Goal: Information Seeking & Learning: Learn about a topic

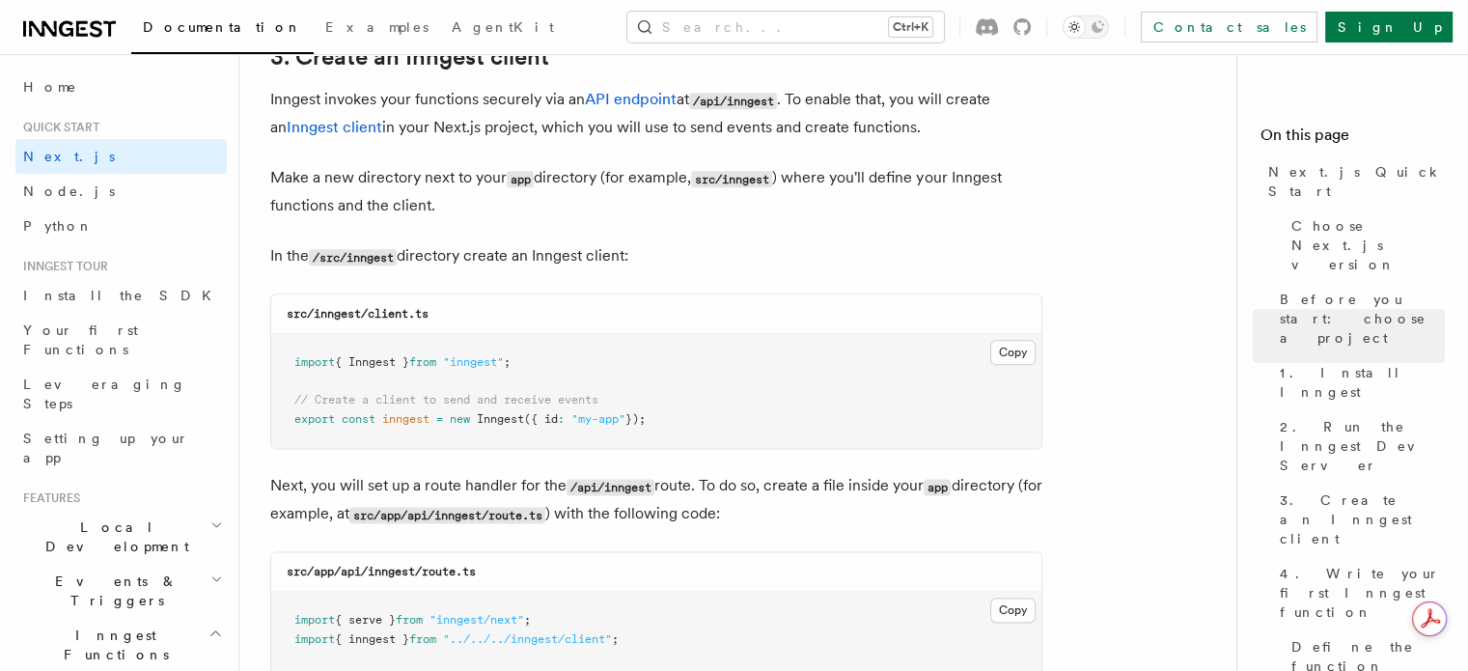
scroll to position [2316, 0]
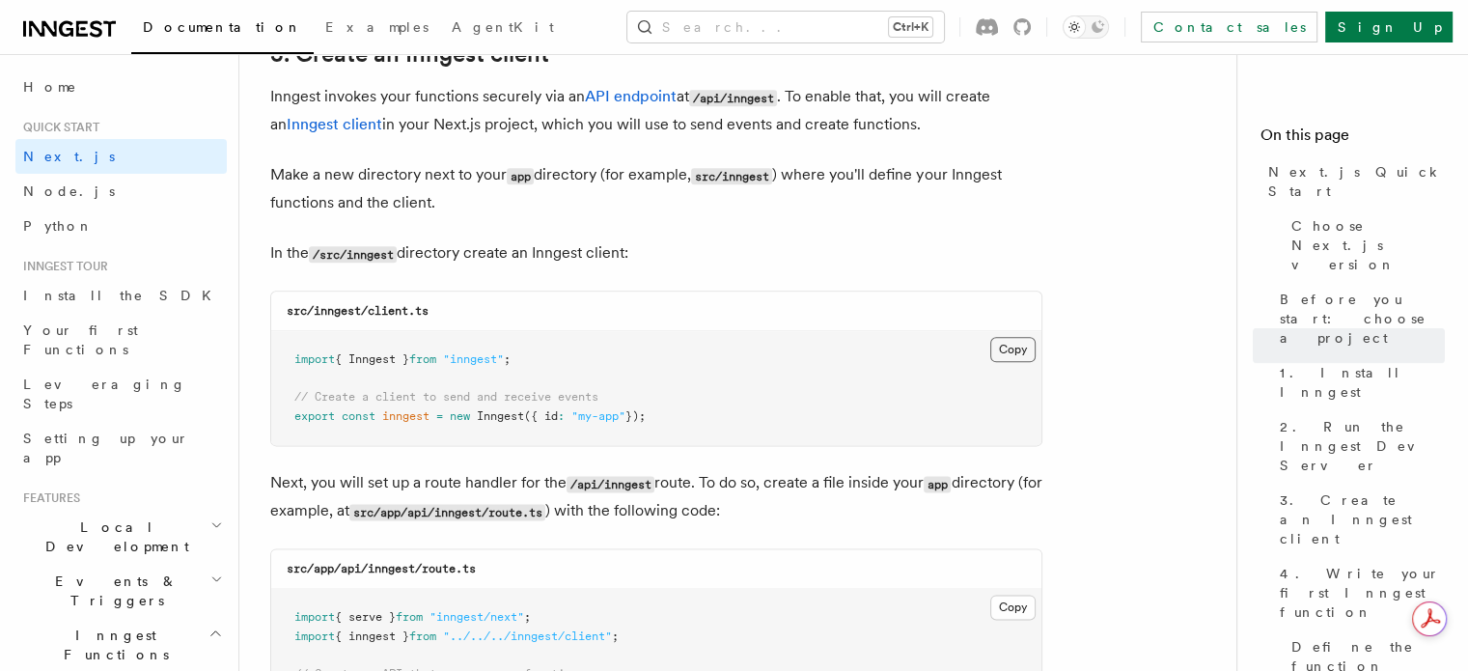
click at [1022, 358] on button "Copy Copied" at bounding box center [1012, 349] width 45 height 25
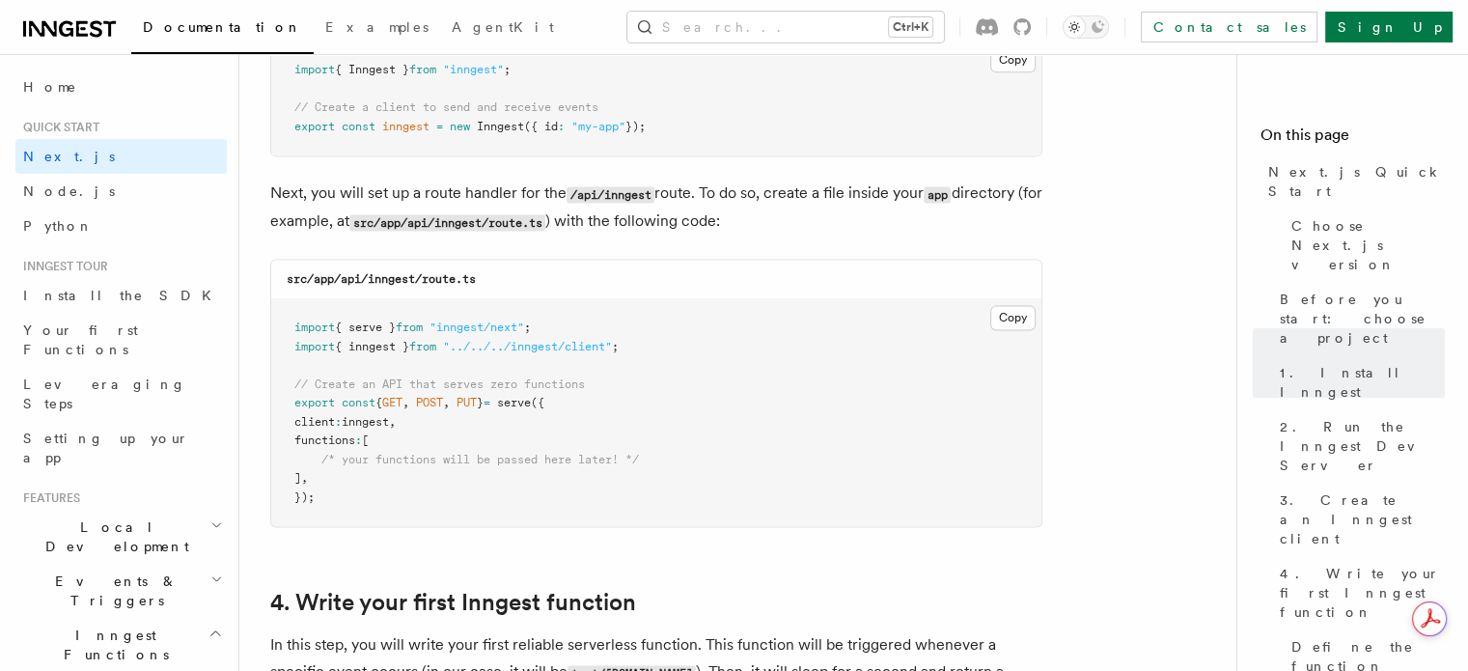
scroll to position [0, 0]
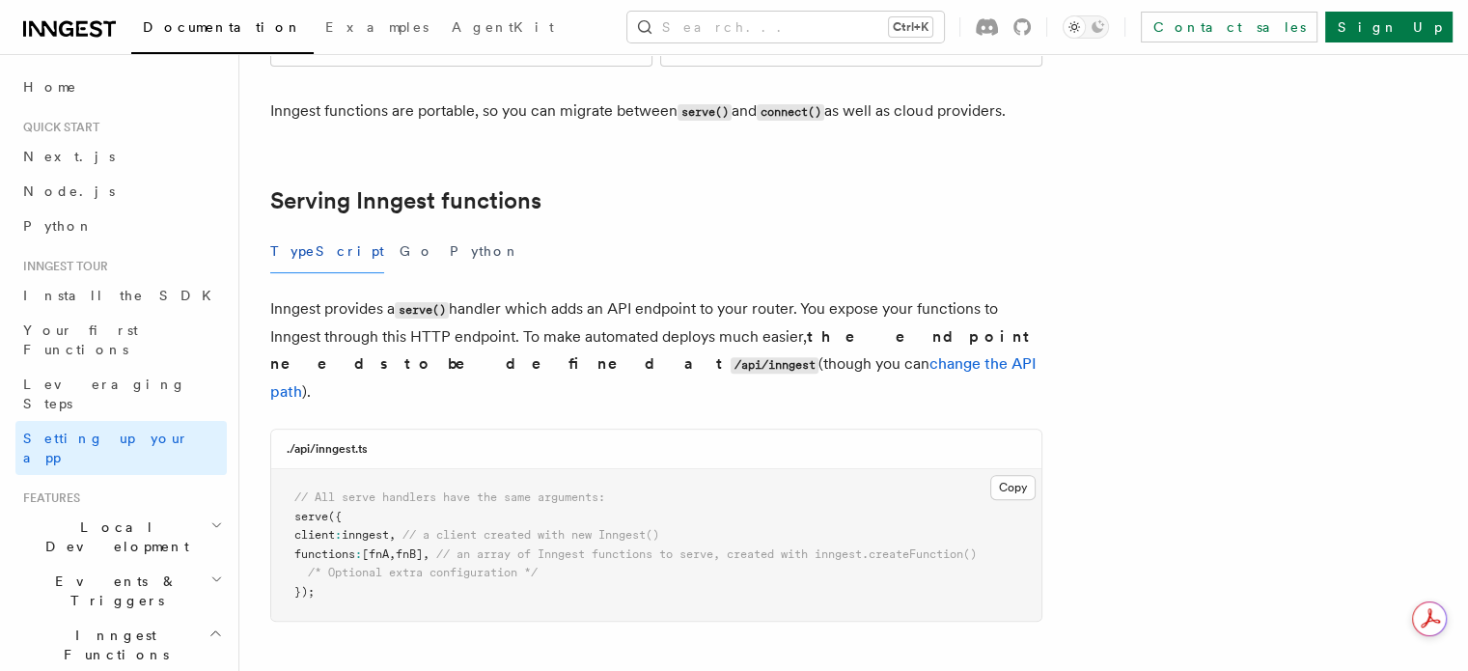
scroll to position [579, 0]
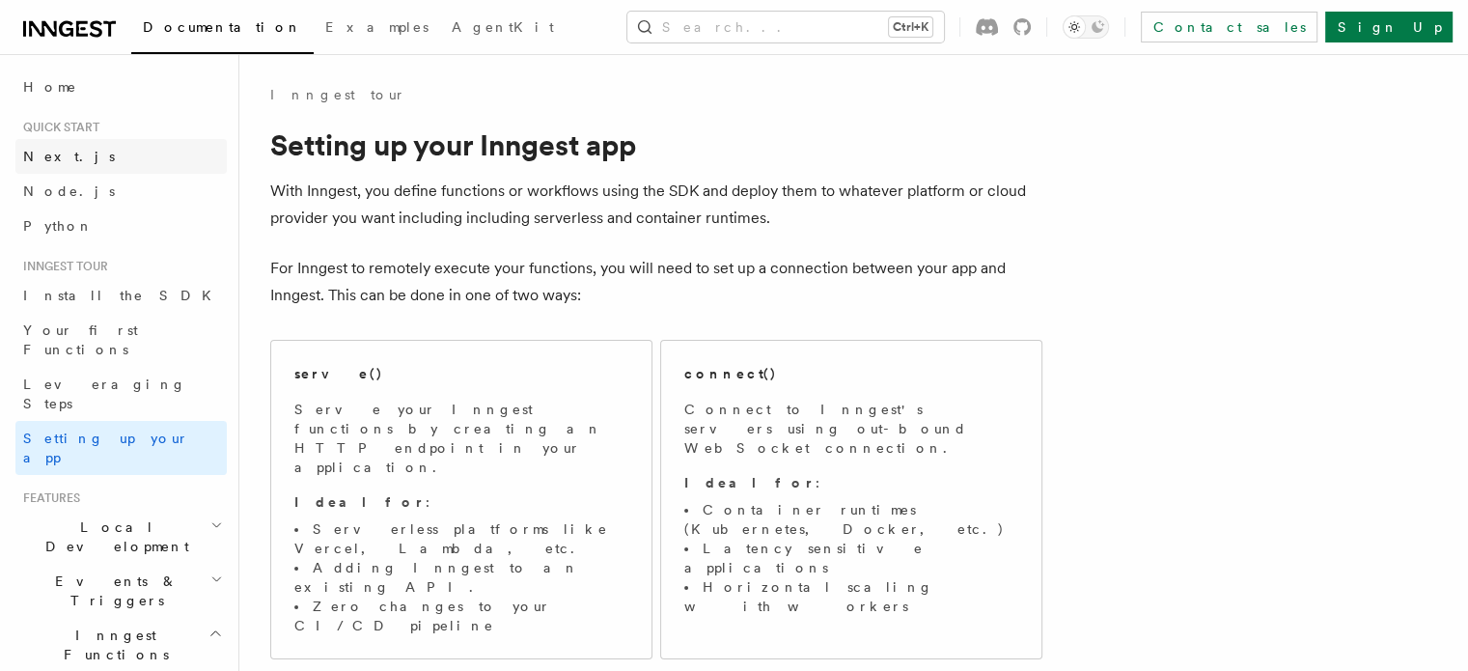
click at [64, 155] on span "Next.js" at bounding box center [69, 156] width 92 height 15
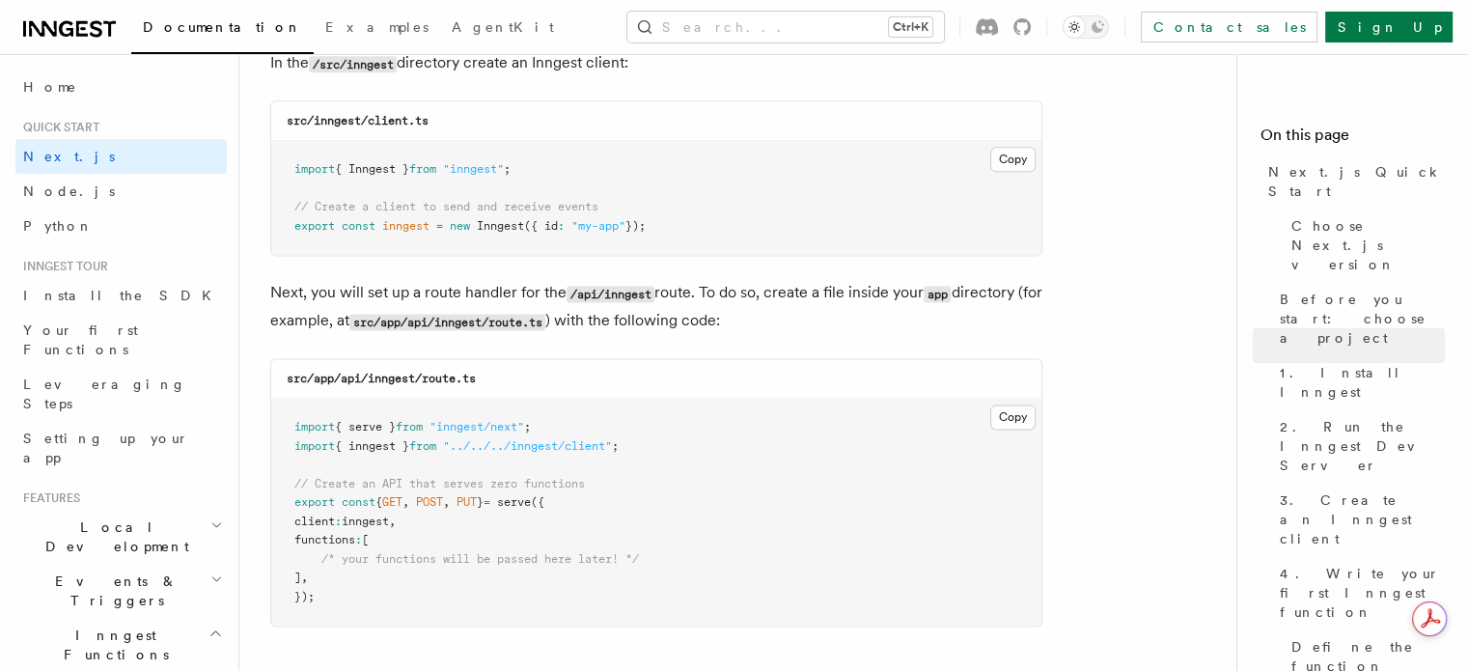
scroll to position [2509, 0]
click at [1003, 411] on button "Copy Copied" at bounding box center [1012, 413] width 45 height 25
click at [1027, 406] on button "Copy Copied" at bounding box center [1012, 413] width 45 height 25
click at [1021, 410] on button "Copy Copied" at bounding box center [1012, 413] width 45 height 25
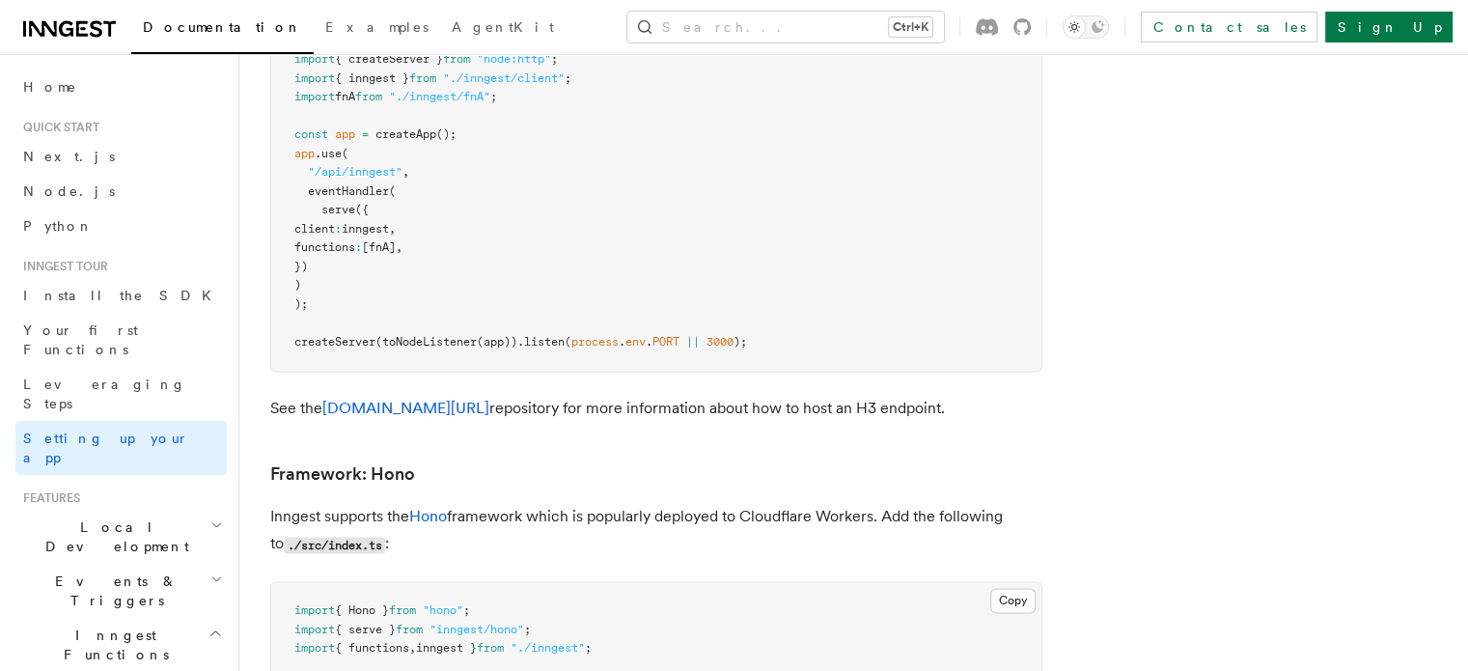
scroll to position [9865, 0]
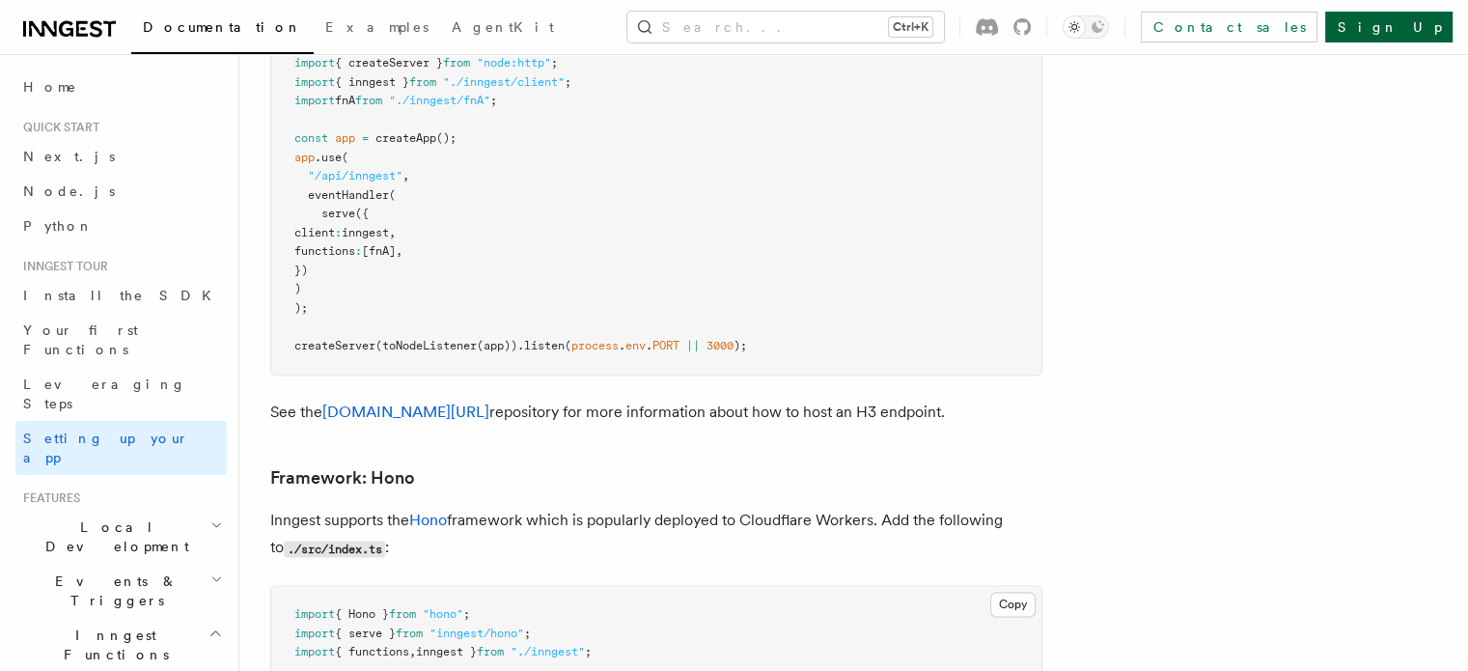
click at [1400, 41] on link "Sign Up" at bounding box center [1388, 27] width 127 height 31
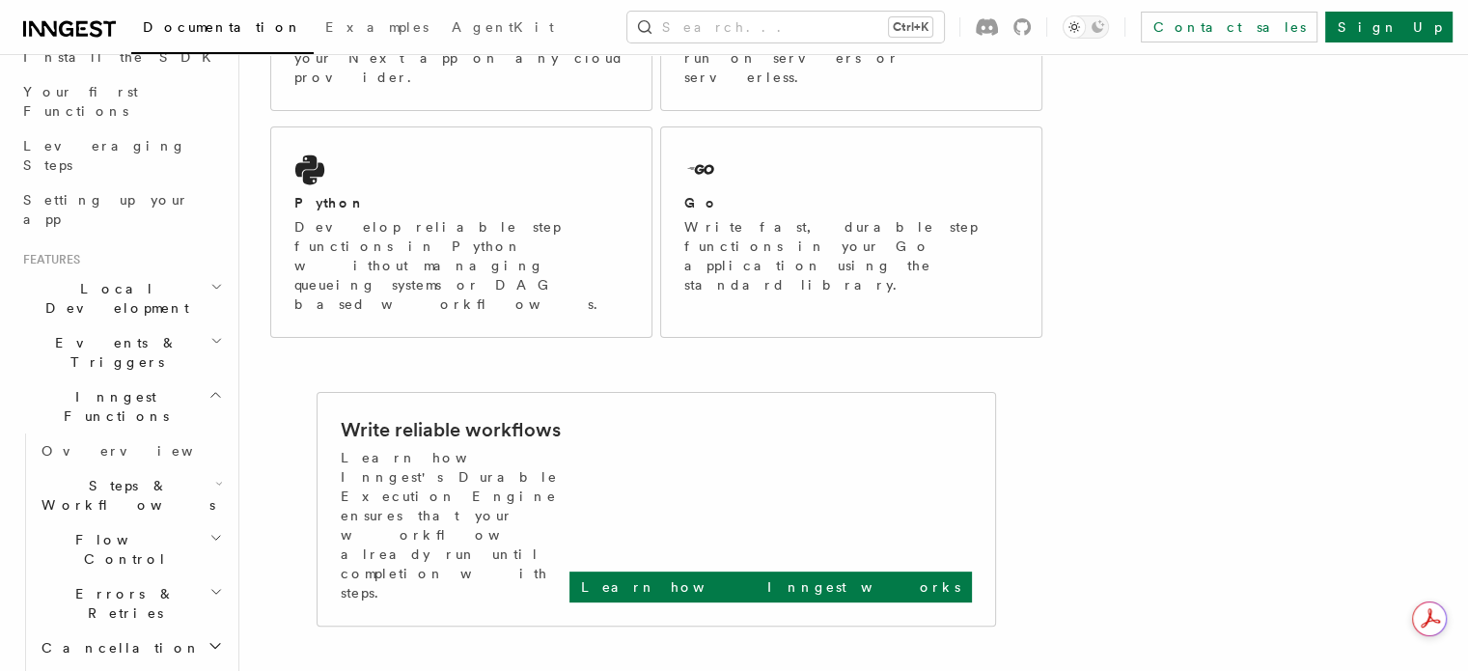
scroll to position [235, 0]
click at [135, 436] on link "Overview" at bounding box center [130, 453] width 193 height 35
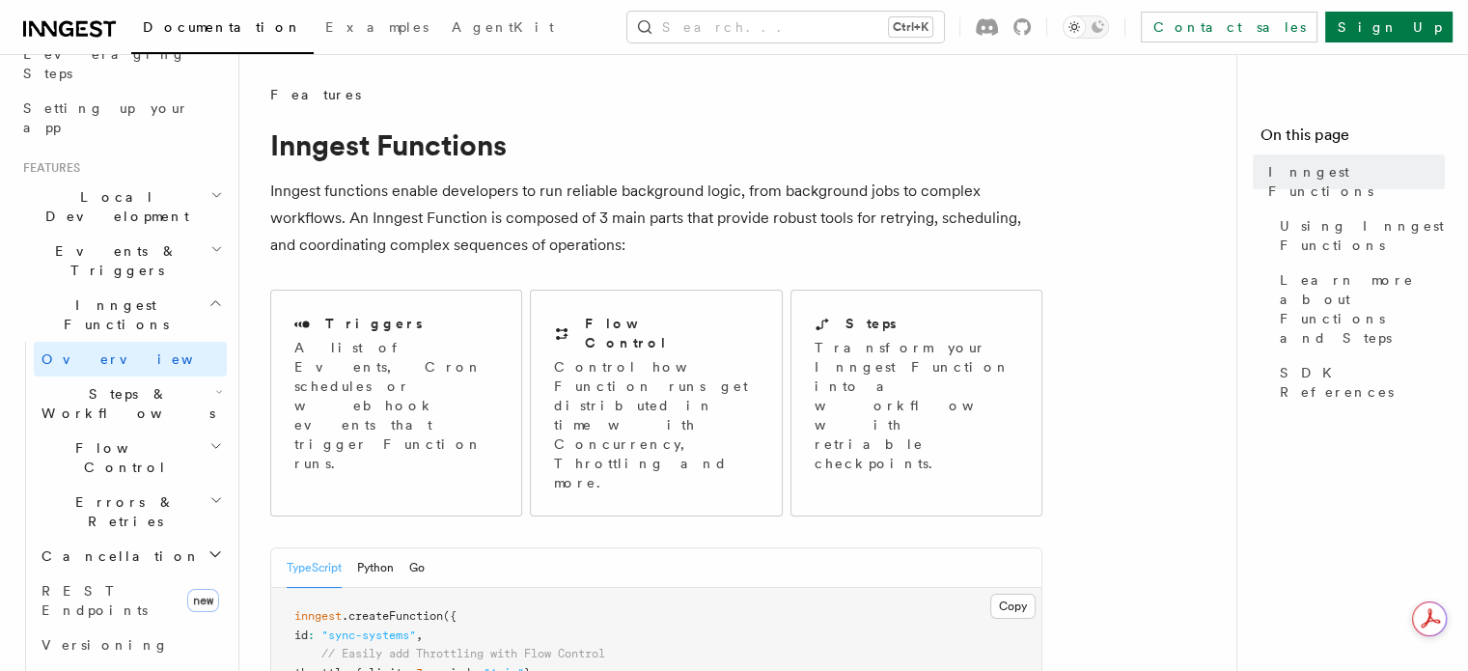
scroll to position [332, 0]
click at [325, 21] on span "Examples" at bounding box center [376, 26] width 103 height 15
